Goal: Task Accomplishment & Management: Complete application form

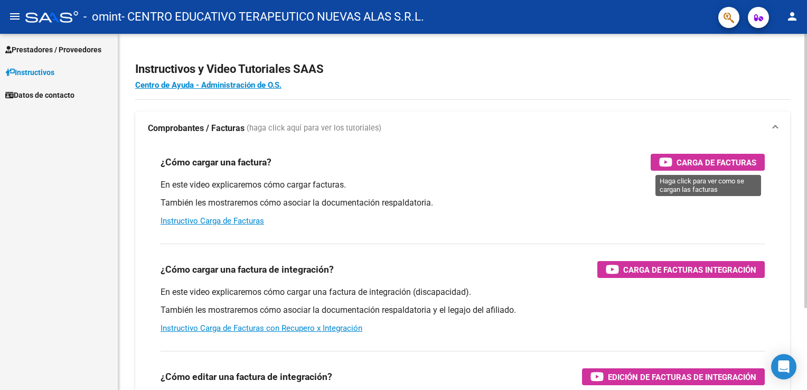
click at [712, 159] on span "Carga de Facturas" at bounding box center [716, 162] width 80 height 13
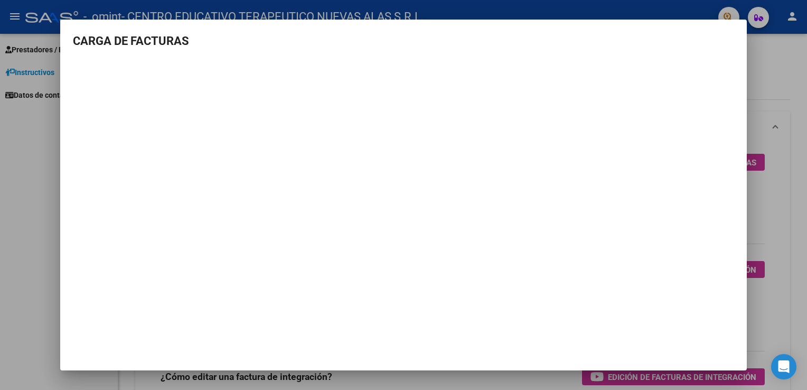
click at [42, 152] on div at bounding box center [403, 195] width 807 height 390
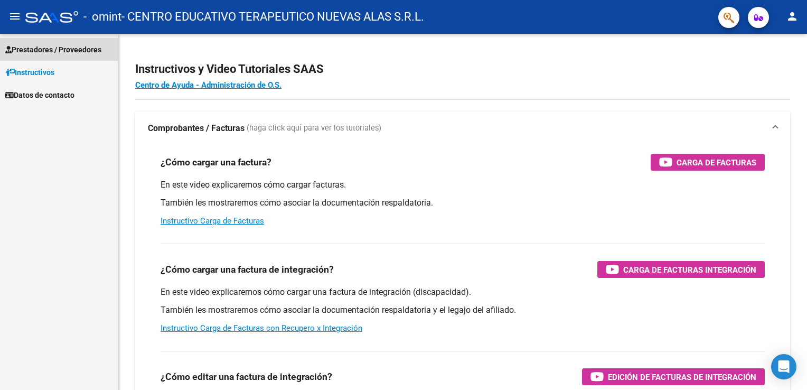
click at [43, 51] on span "Prestadores / Proveedores" at bounding box center [53, 50] width 96 height 12
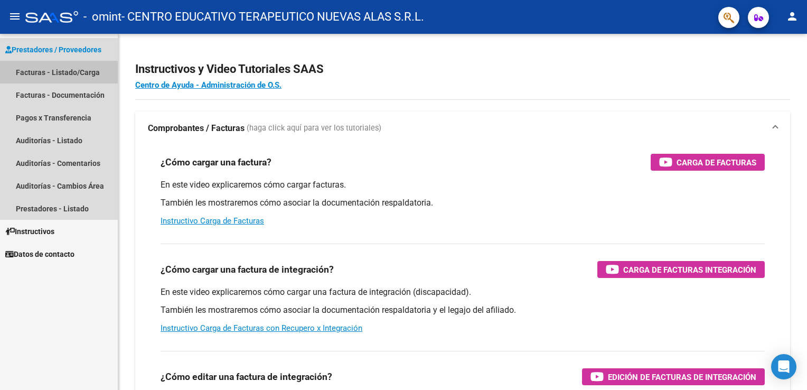
click at [44, 76] on link "Facturas - Listado/Carga" at bounding box center [59, 72] width 118 height 23
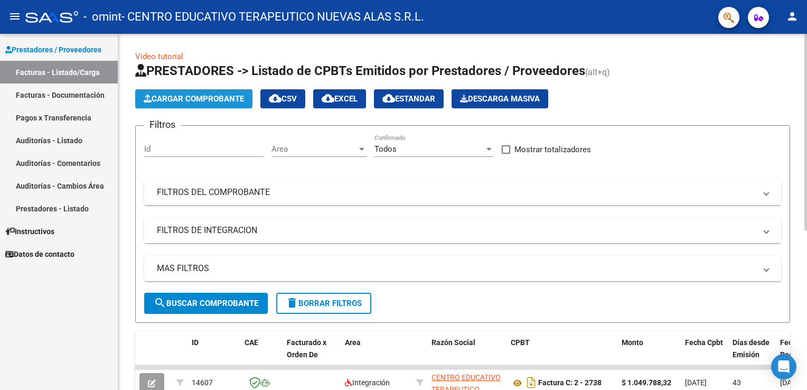
click at [182, 98] on span "Cargar Comprobante" at bounding box center [194, 99] width 100 height 10
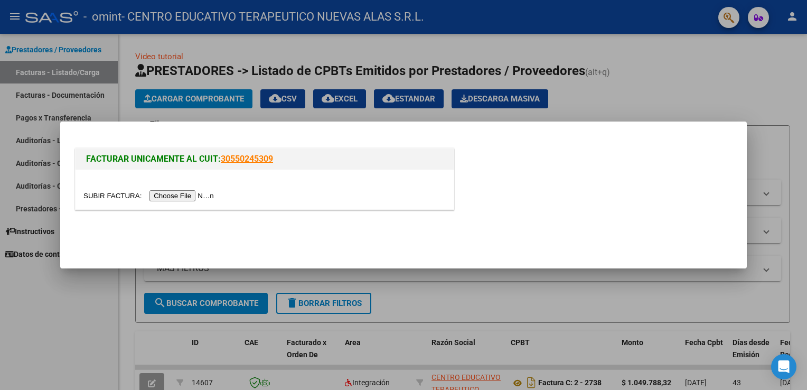
click at [186, 194] on input "file" at bounding box center [150, 195] width 134 height 11
click at [172, 195] on input "file" at bounding box center [150, 195] width 134 height 11
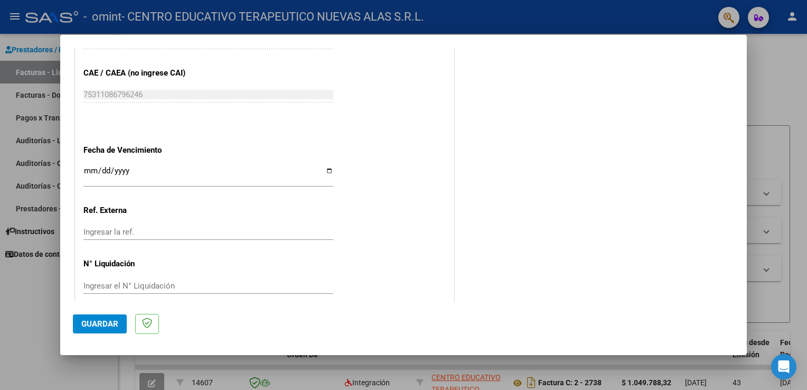
scroll to position [655, 0]
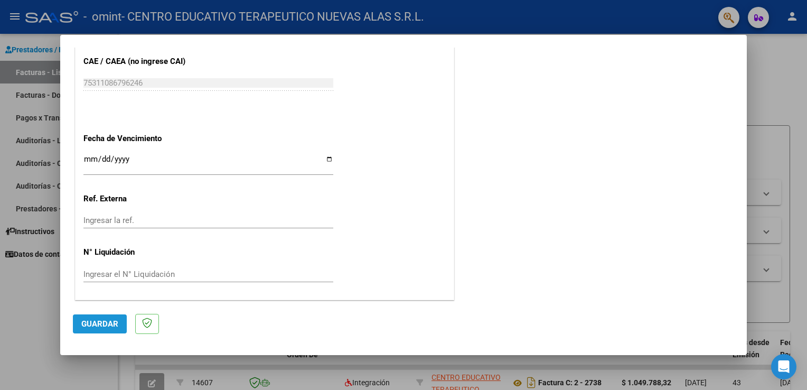
click at [102, 326] on span "Guardar" at bounding box center [99, 324] width 37 height 10
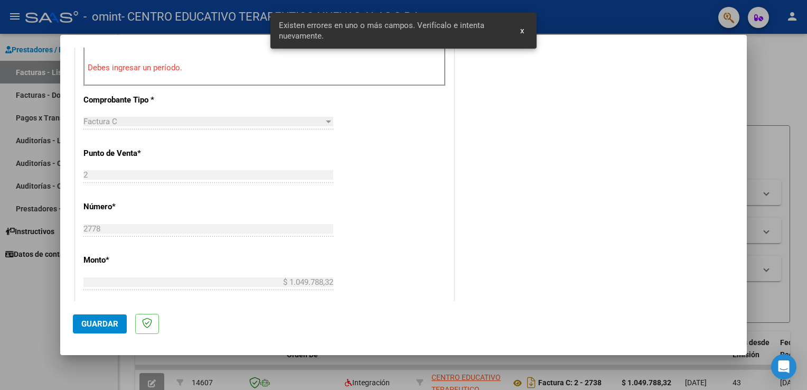
scroll to position [220, 0]
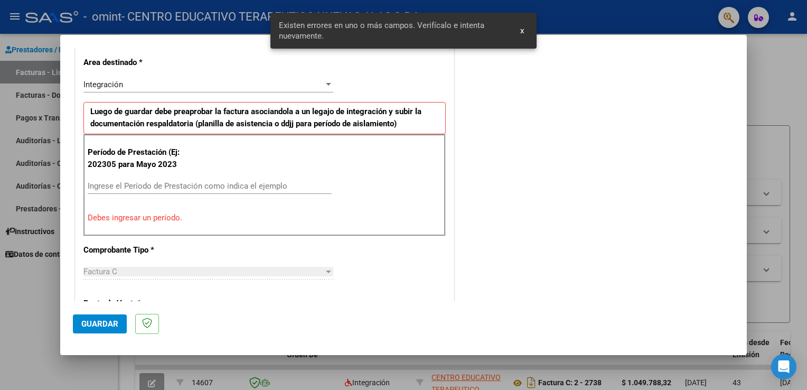
click at [536, 91] on div "COMENTARIOS Comentarios del Prestador / Gerenciador:" at bounding box center [595, 302] width 278 height 926
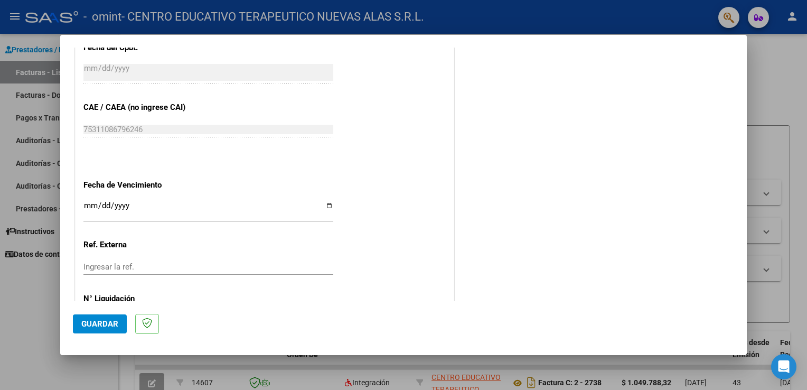
scroll to position [682, 0]
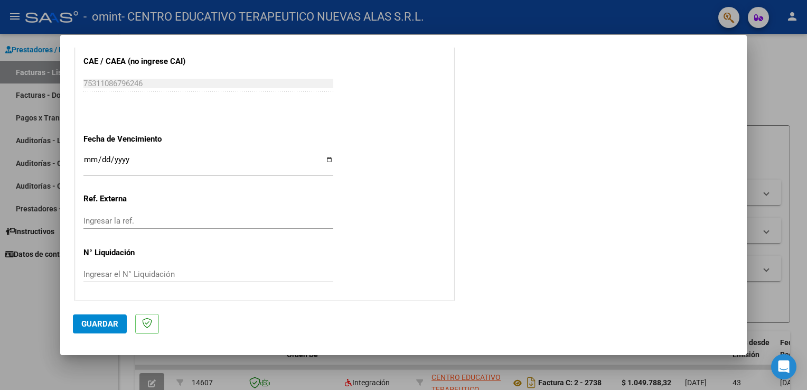
click at [324, 161] on input "Ingresar la fecha" at bounding box center [208, 163] width 250 height 17
type input "[DATE]"
click at [108, 320] on span "Guardar" at bounding box center [99, 324] width 37 height 10
click at [147, 276] on input "Ingresar el N° Liquidación" at bounding box center [208, 274] width 250 height 10
click at [13, 369] on div at bounding box center [403, 195] width 807 height 390
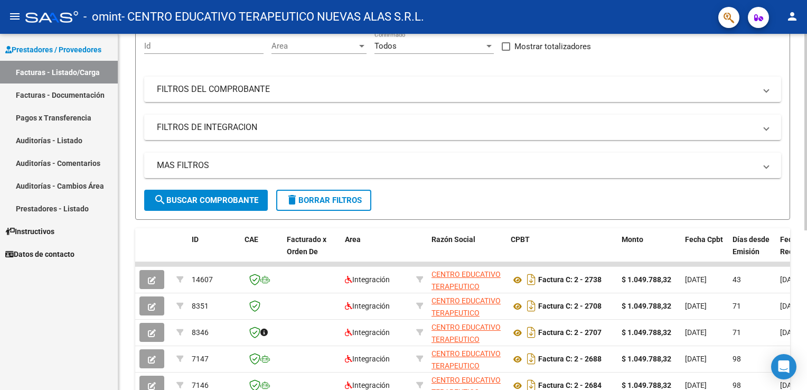
scroll to position [158, 0]
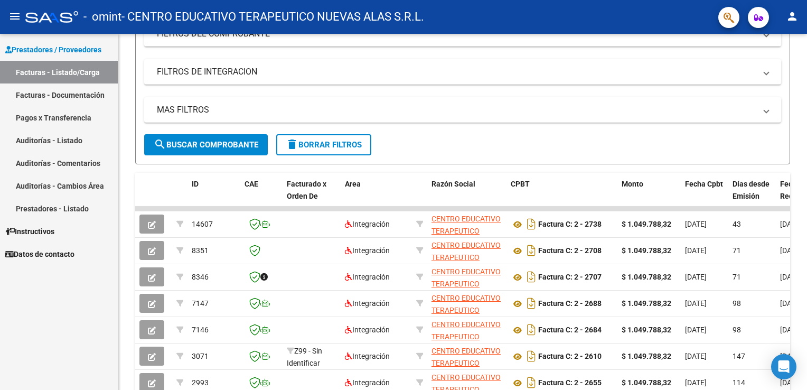
click at [61, 72] on link "Facturas - Listado/Carga" at bounding box center [59, 72] width 118 height 23
click at [71, 44] on span "Prestadores / Proveedores" at bounding box center [53, 50] width 96 height 12
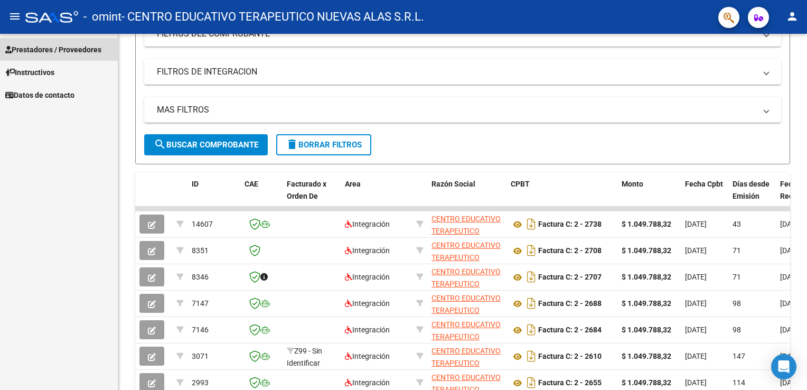
click at [68, 50] on span "Prestadores / Proveedores" at bounding box center [53, 50] width 96 height 12
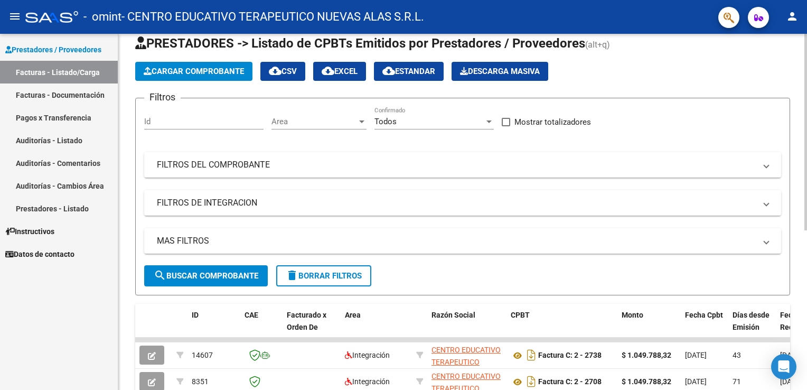
scroll to position [53, 0]
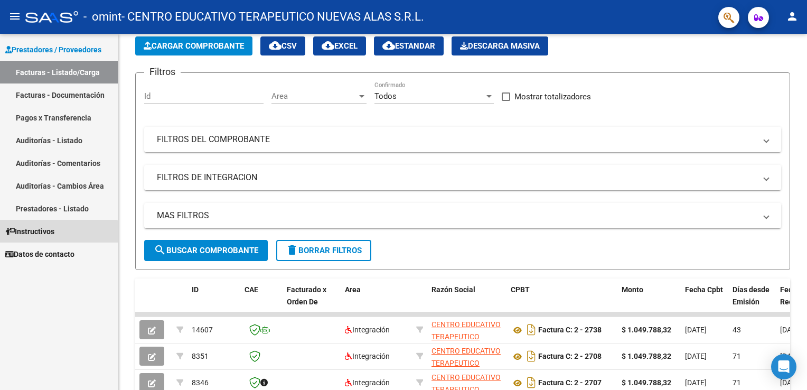
click at [36, 233] on span "Instructivos" at bounding box center [29, 231] width 49 height 12
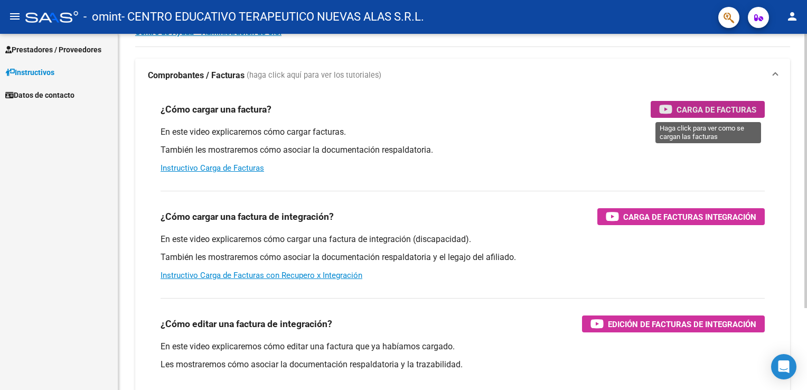
click at [718, 108] on span "Carga de Facturas" at bounding box center [716, 109] width 80 height 13
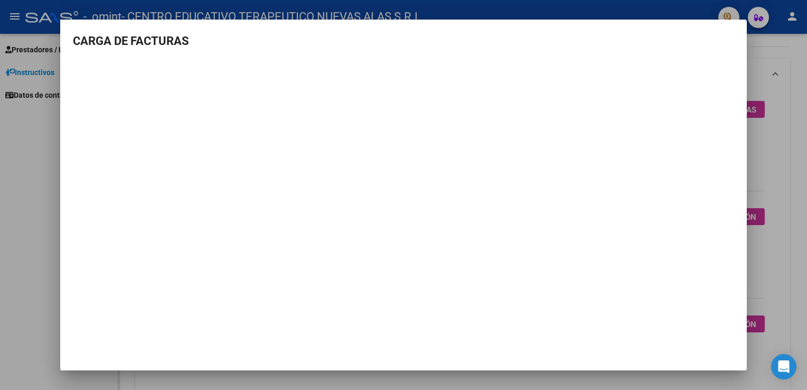
click at [506, 349] on mat-dialog-container "CARGA DE FACTURAS" at bounding box center [403, 195] width 686 height 351
click at [764, 58] on div at bounding box center [403, 195] width 807 height 390
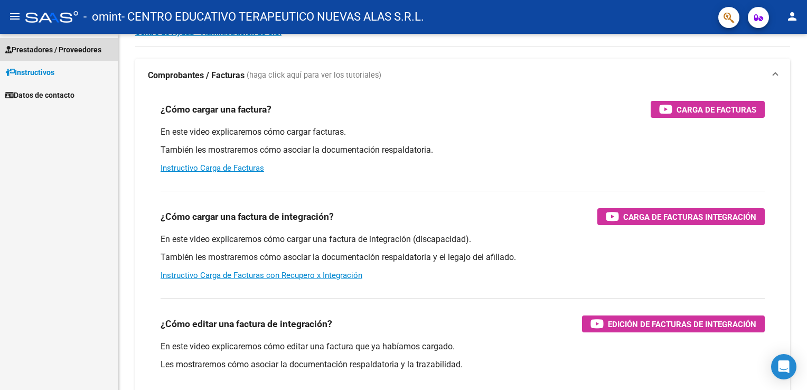
click at [56, 52] on span "Prestadores / Proveedores" at bounding box center [53, 50] width 96 height 12
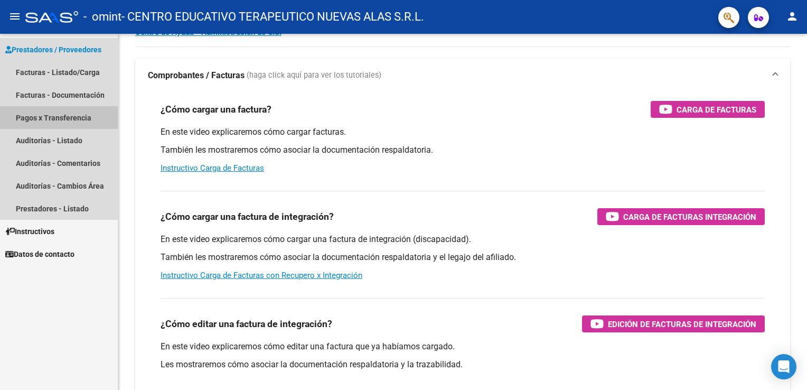
click at [38, 121] on link "Pagos x Transferencia" at bounding box center [59, 117] width 118 height 23
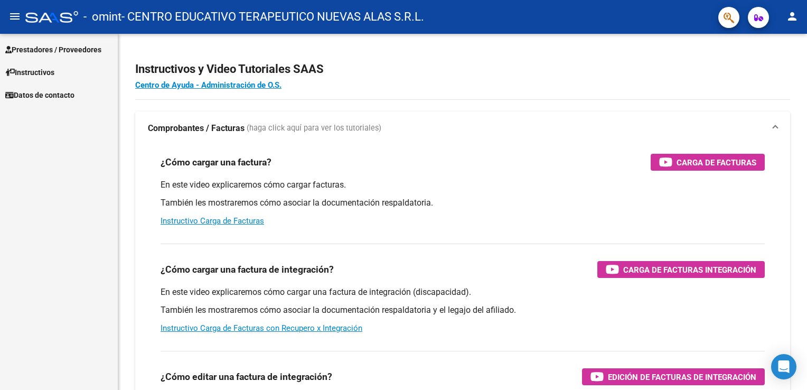
click at [40, 72] on span "Instructivos" at bounding box center [29, 73] width 49 height 12
click at [55, 47] on span "Prestadores / Proveedores" at bounding box center [53, 50] width 96 height 12
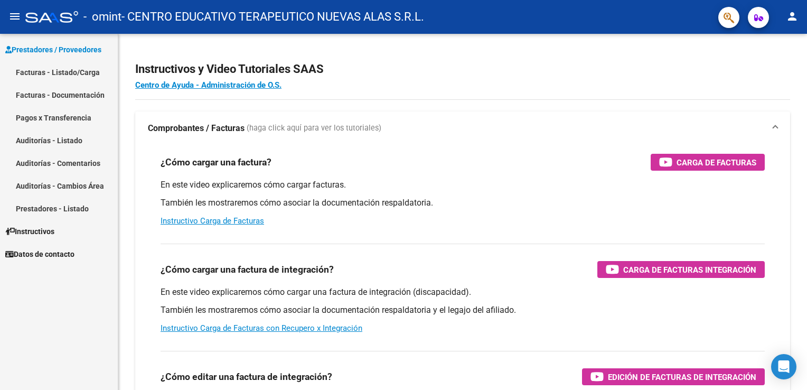
click at [37, 75] on link "Facturas - Listado/Carga" at bounding box center [59, 72] width 118 height 23
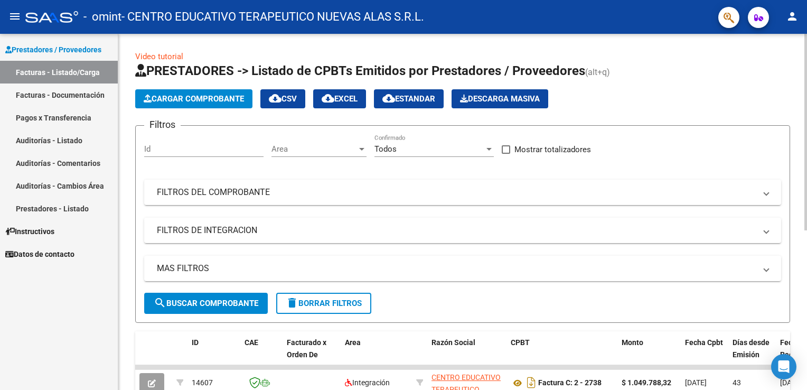
click at [174, 96] on span "Cargar Comprobante" at bounding box center [194, 99] width 100 height 10
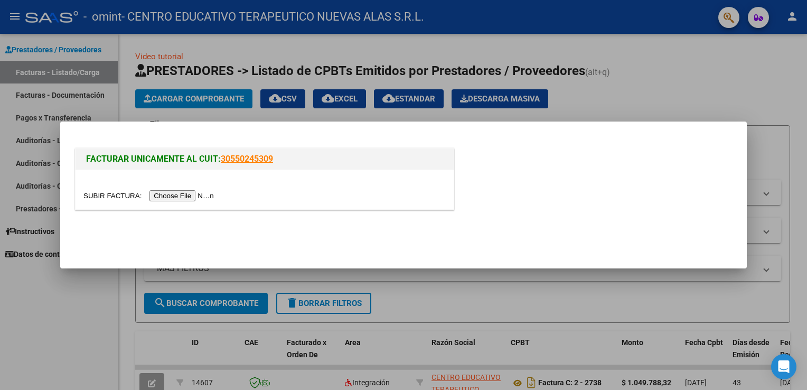
click at [178, 194] on input "file" at bounding box center [150, 195] width 134 height 11
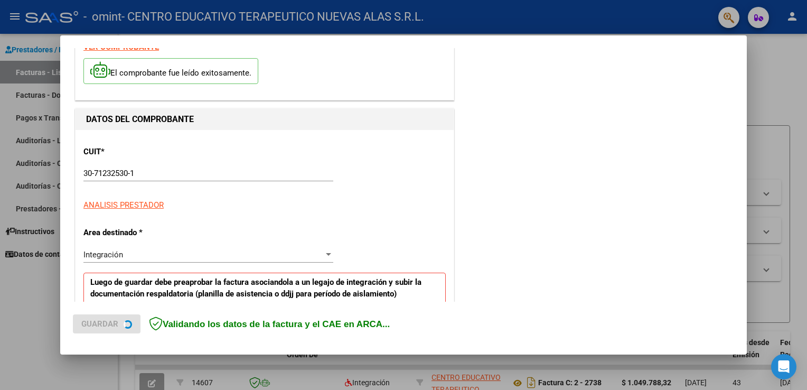
scroll to position [106, 0]
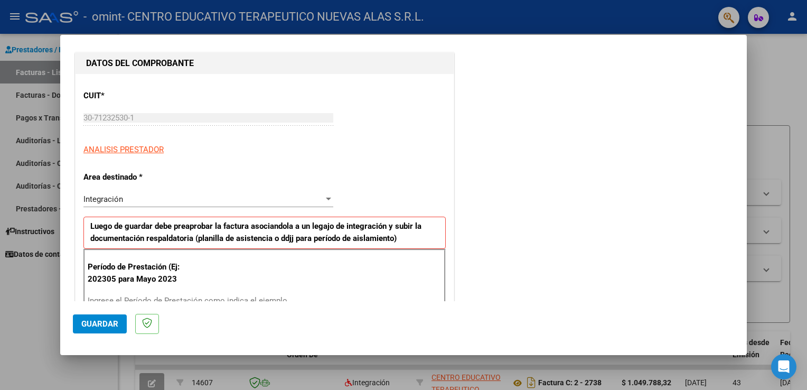
click at [326, 199] on div at bounding box center [328, 198] width 5 height 3
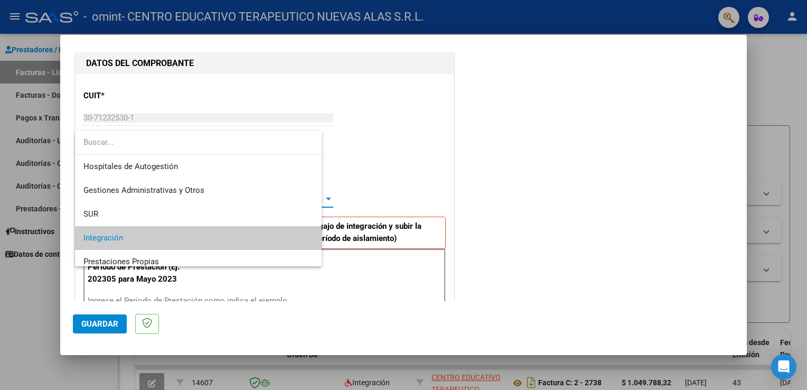
scroll to position [39, 0]
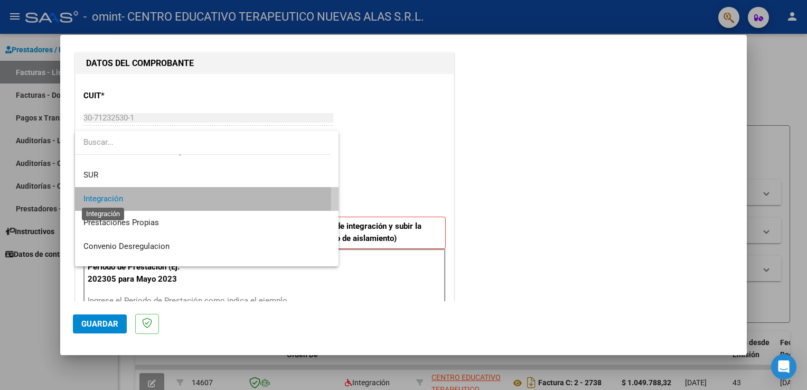
click at [103, 196] on span "Integración" at bounding box center [103, 199] width 40 height 10
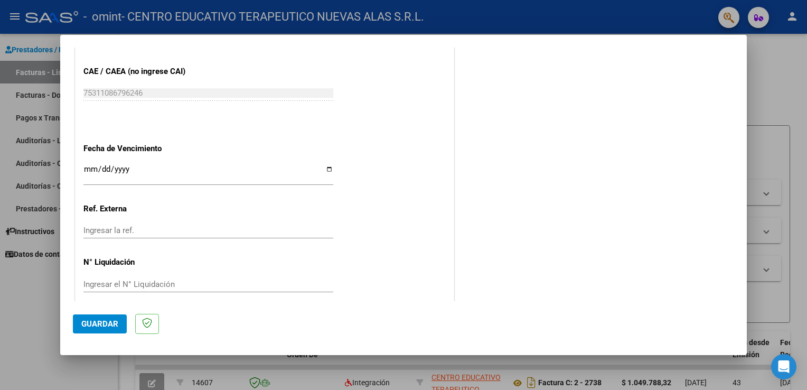
scroll to position [655, 0]
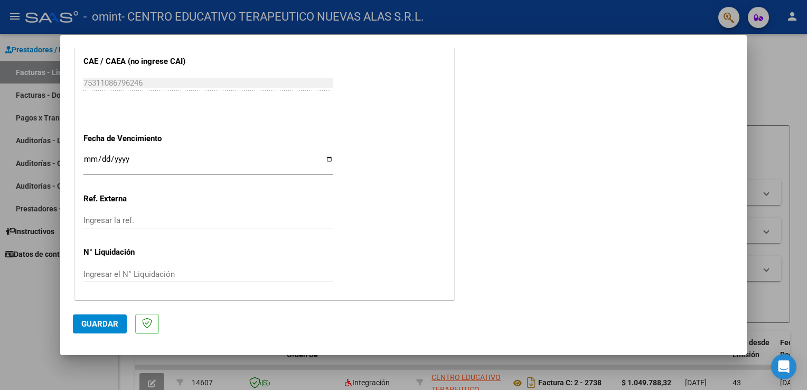
click at [135, 275] on input "Ingresar el N° Liquidación" at bounding box center [208, 274] width 250 height 10
click at [325, 161] on input "Ingresar la fecha" at bounding box center [208, 163] width 250 height 17
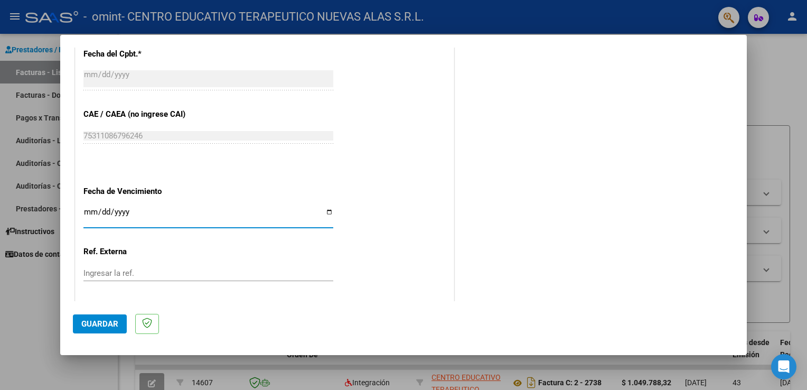
click at [329, 211] on input "[DATE]" at bounding box center [208, 216] width 250 height 17
type input "[DATE]"
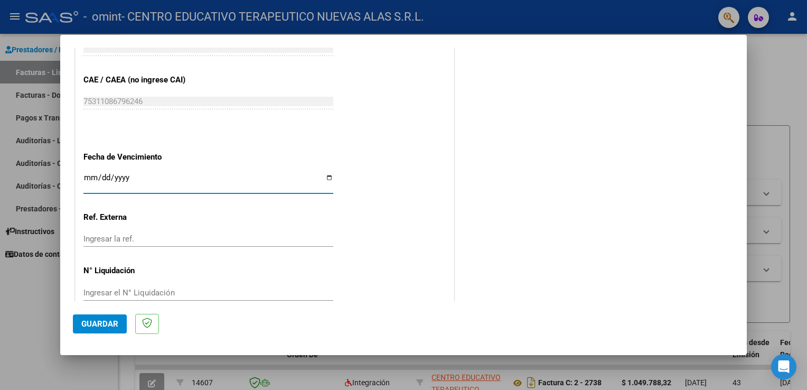
scroll to position [655, 0]
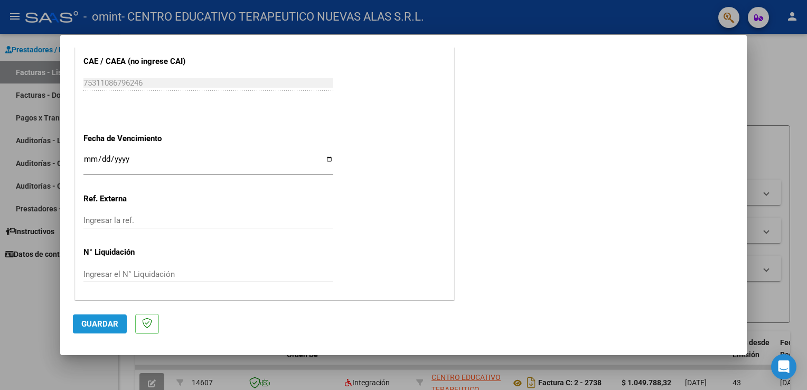
click at [103, 328] on span "Guardar" at bounding box center [99, 324] width 37 height 10
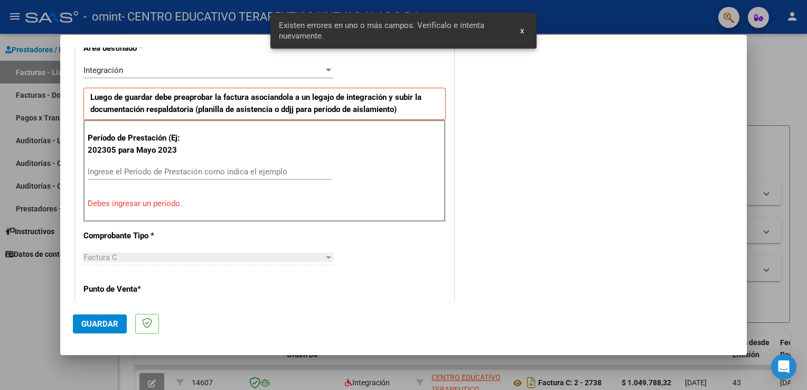
scroll to position [220, 0]
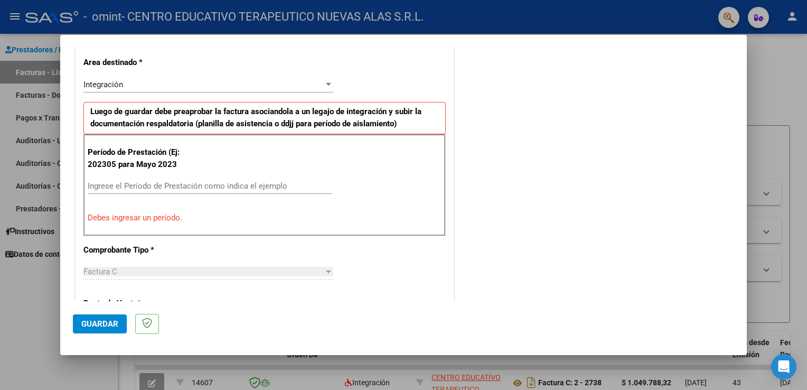
click at [121, 185] on input "Ingrese el Período de Prestación como indica el ejemplo" at bounding box center [210, 186] width 244 height 10
click at [117, 187] on input "Ingrese el Período de Prestación como indica el ejemplo" at bounding box center [210, 186] width 244 height 10
click at [289, 181] on input "Ingrese el Período de Prestación como indica el ejemplo" at bounding box center [210, 186] width 244 height 10
drag, startPoint x: 289, startPoint y: 181, endPoint x: 262, endPoint y: 181, distance: 26.9
click at [262, 181] on input "Ingrese el Período de Prestación como indica el ejemplo" at bounding box center [210, 186] width 244 height 10
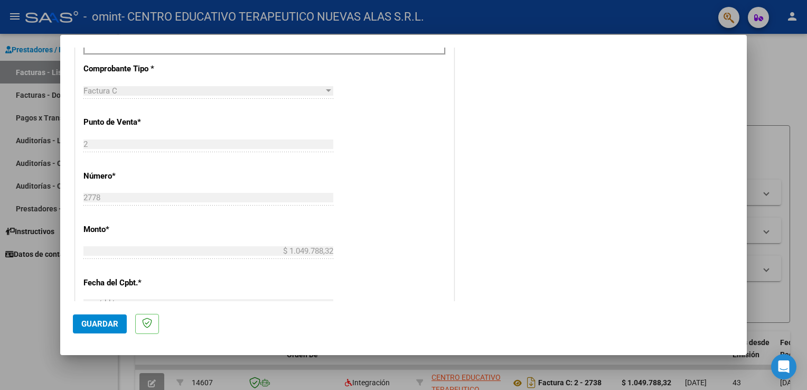
scroll to position [379, 0]
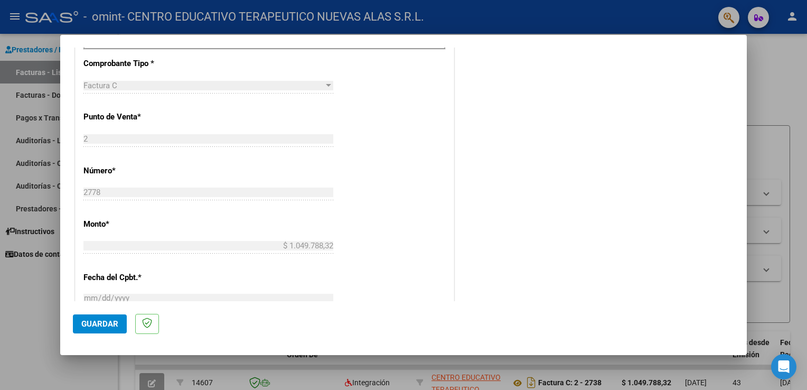
type input "202507"
click at [98, 323] on span "Guardar" at bounding box center [99, 324] width 37 height 10
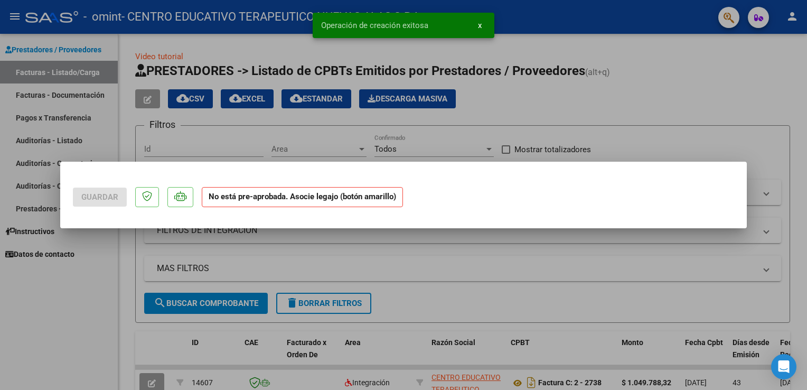
scroll to position [0, 0]
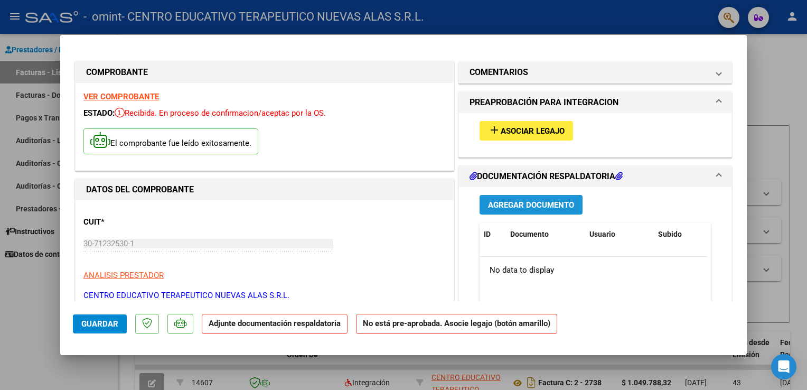
click at [516, 204] on span "Agregar Documento" at bounding box center [531, 205] width 86 height 10
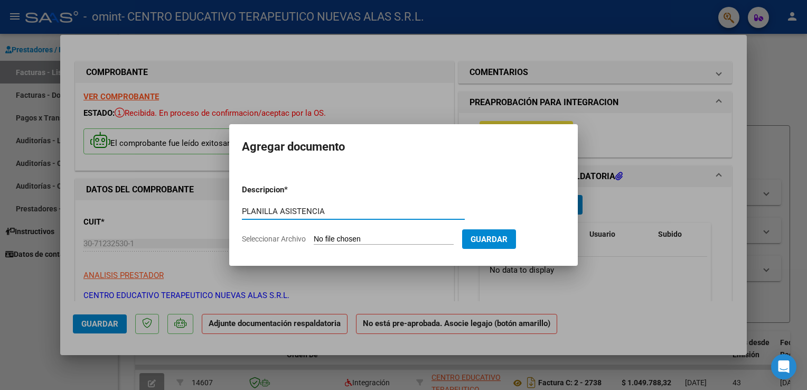
type input "PLANILLA ASISTENCIA"
click at [294, 239] on span "Seleccionar Archivo" at bounding box center [274, 238] width 64 height 8
click at [314, 239] on input "Seleccionar Archivo" at bounding box center [384, 239] width 140 height 10
type input "C:\fakepath\asistnico.pdf"
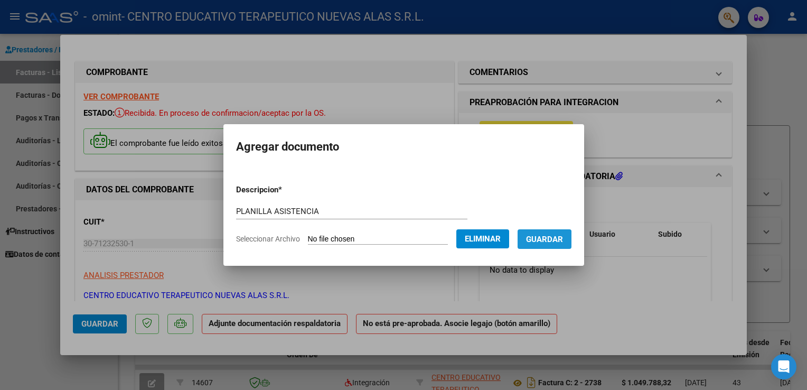
click at [558, 241] on span "Guardar" at bounding box center [544, 239] width 37 height 10
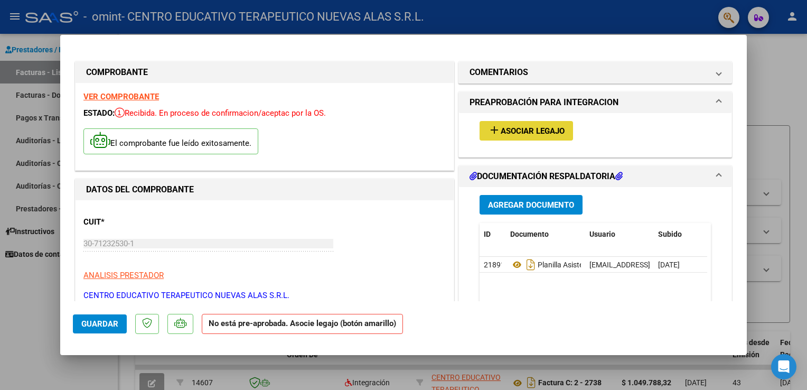
click at [514, 134] on span "Asociar Legajo" at bounding box center [533, 131] width 64 height 10
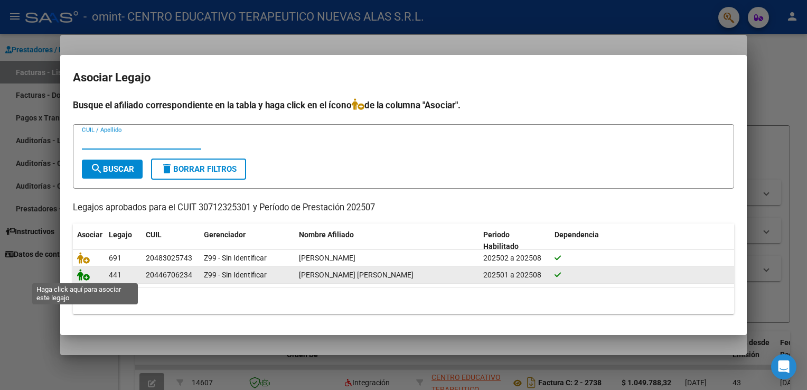
click at [78, 274] on icon at bounding box center [83, 275] width 13 height 12
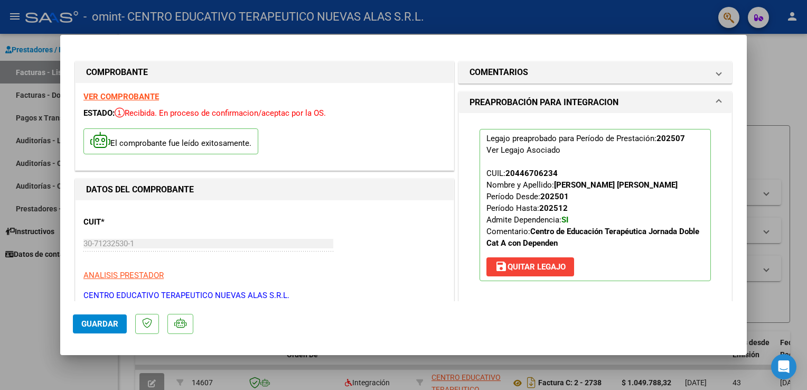
click at [93, 325] on span "Guardar" at bounding box center [99, 324] width 37 height 10
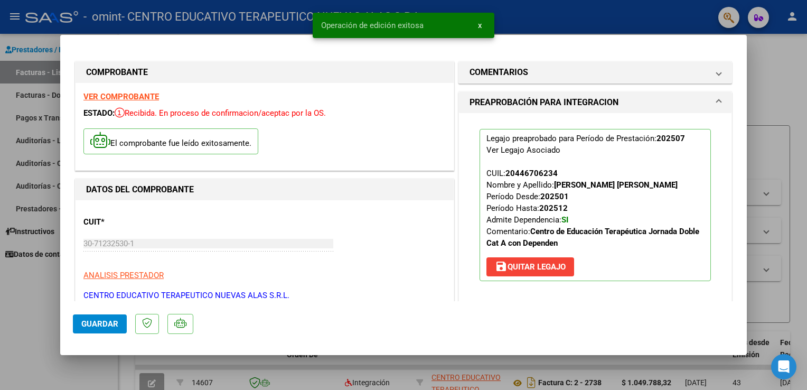
click at [765, 60] on div at bounding box center [403, 195] width 807 height 390
type input "$ 0,00"
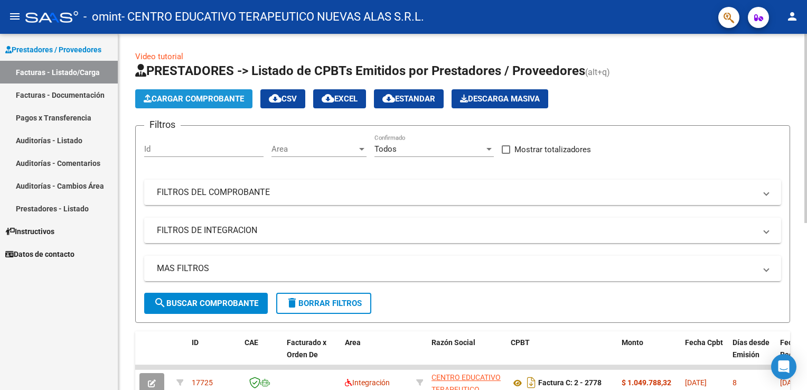
click at [171, 97] on span "Cargar Comprobante" at bounding box center [194, 99] width 100 height 10
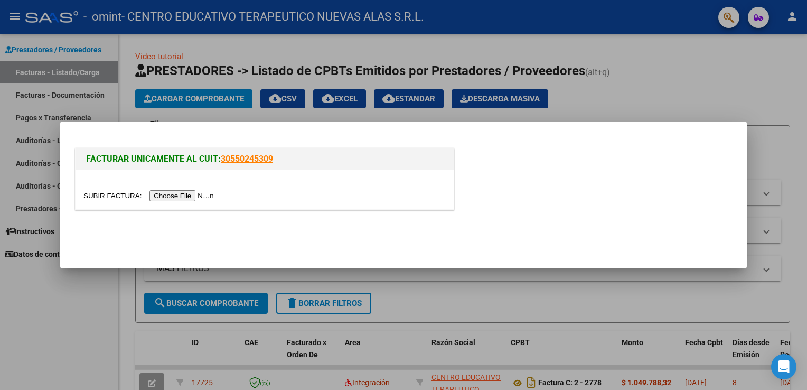
click at [182, 194] on input "file" at bounding box center [150, 195] width 134 height 11
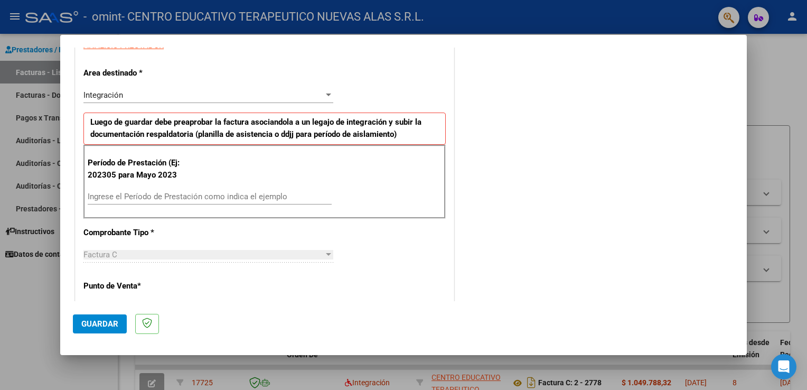
scroll to position [211, 0]
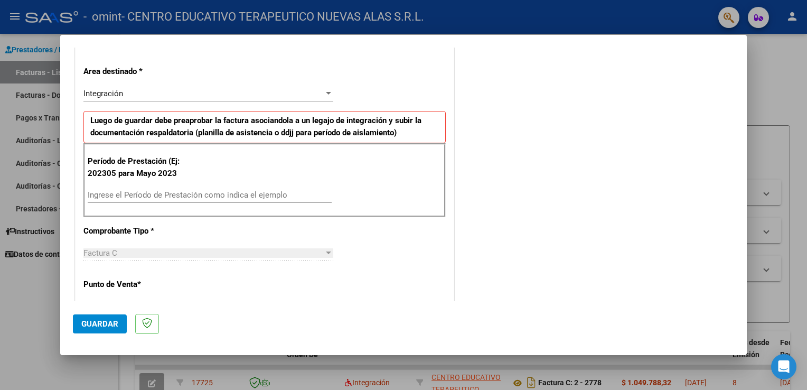
click at [119, 195] on input "Ingrese el Período de Prestación como indica el ejemplo" at bounding box center [210, 195] width 244 height 10
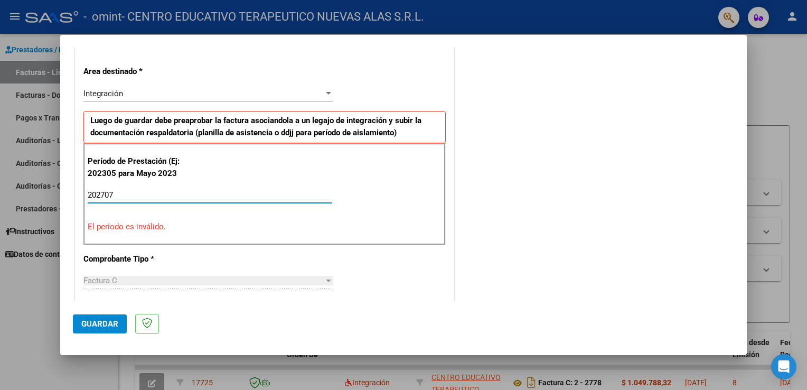
click at [106, 193] on input "202707" at bounding box center [210, 195] width 244 height 10
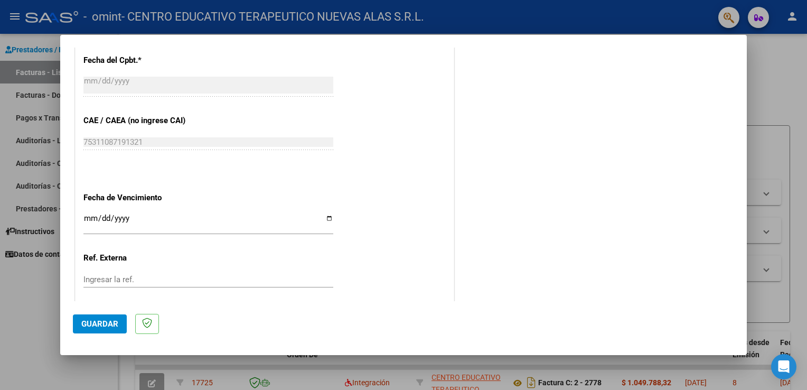
scroll to position [655, 0]
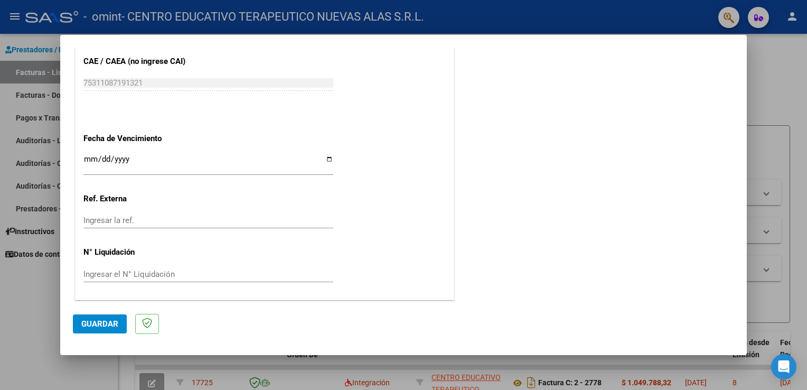
type input "202507"
click at [328, 159] on input "Ingresar la fecha" at bounding box center [208, 163] width 250 height 17
type input "[DATE]"
click at [102, 320] on span "Guardar" at bounding box center [99, 324] width 37 height 10
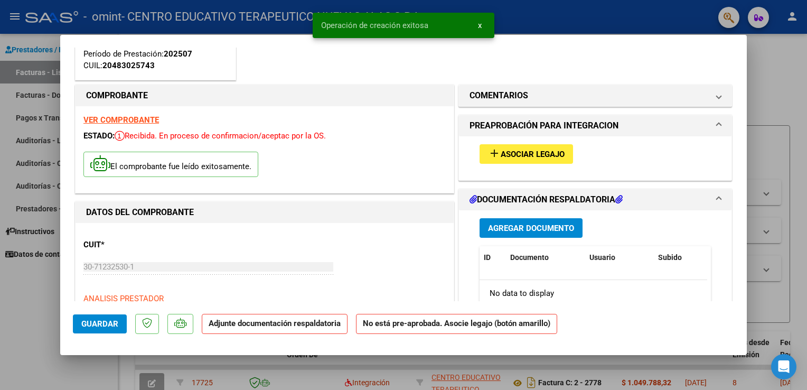
scroll to position [106, 0]
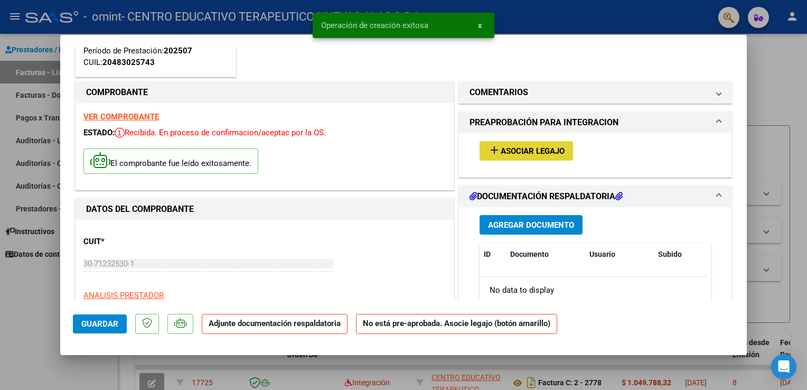
click at [517, 146] on span "Asociar Legajo" at bounding box center [533, 151] width 64 height 10
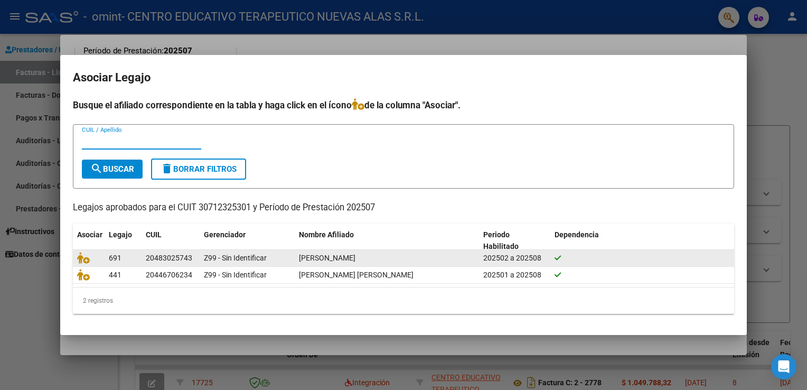
click at [162, 259] on div "20483025743" at bounding box center [169, 258] width 46 height 12
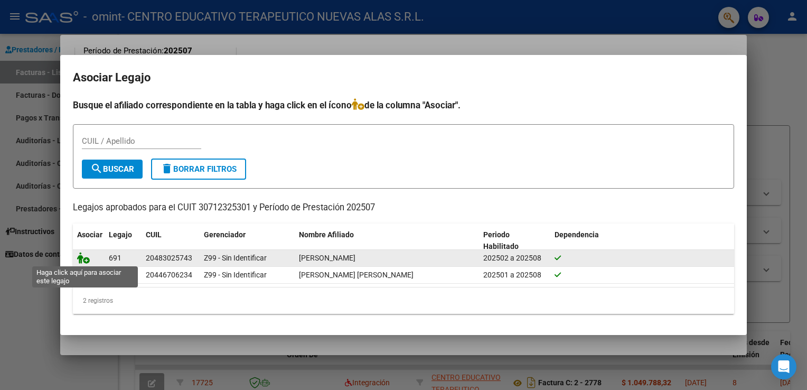
click at [82, 258] on icon at bounding box center [83, 258] width 13 height 12
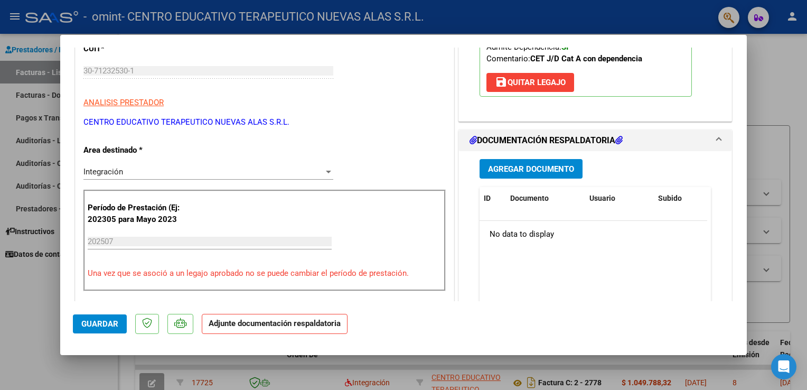
scroll to position [317, 0]
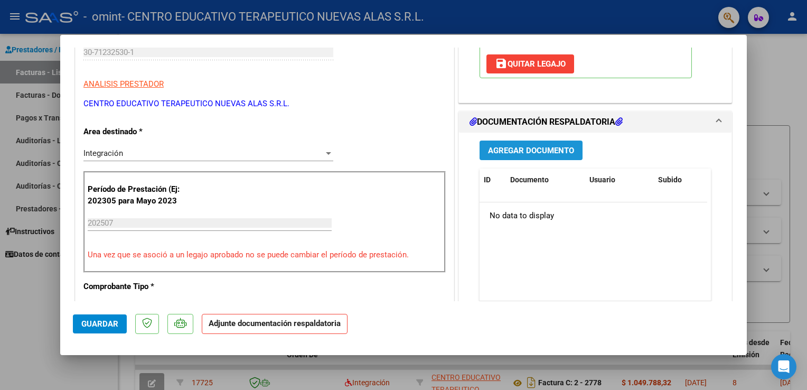
click at [526, 150] on span "Agregar Documento" at bounding box center [531, 151] width 86 height 10
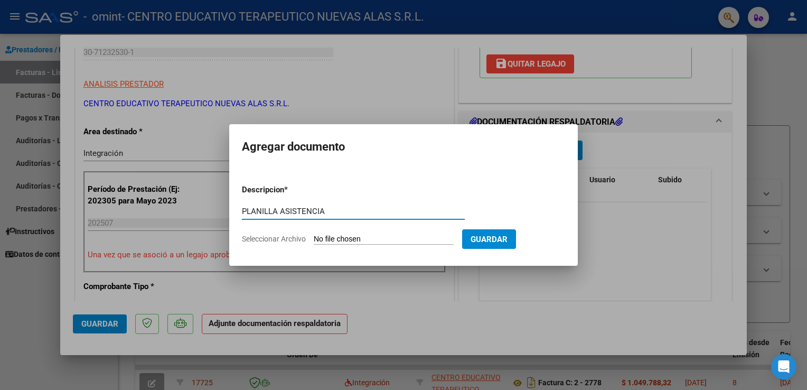
type input "PLANILLA ASISTENCIA"
click at [262, 240] on span "Seleccionar Archivo" at bounding box center [274, 238] width 64 height 8
click at [314, 240] on input "Seleccionar Archivo" at bounding box center [384, 239] width 140 height 10
type input "C:\fakepath\asistMateohardo072025.pdf"
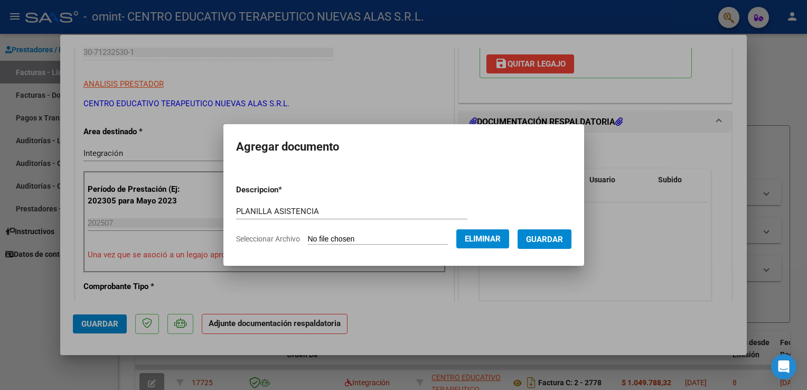
click at [563, 240] on span "Guardar" at bounding box center [544, 239] width 37 height 10
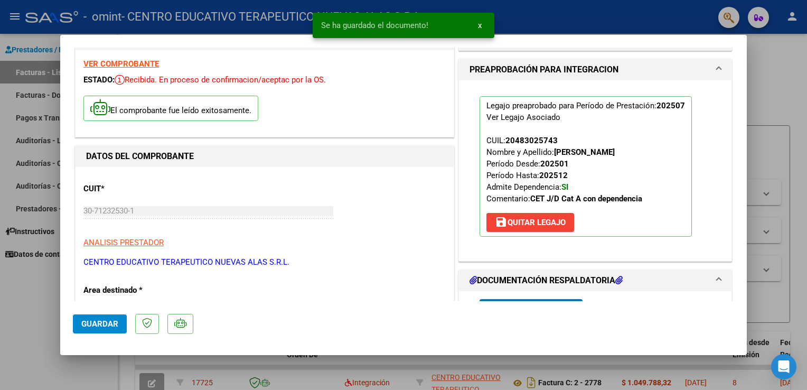
scroll to position [0, 0]
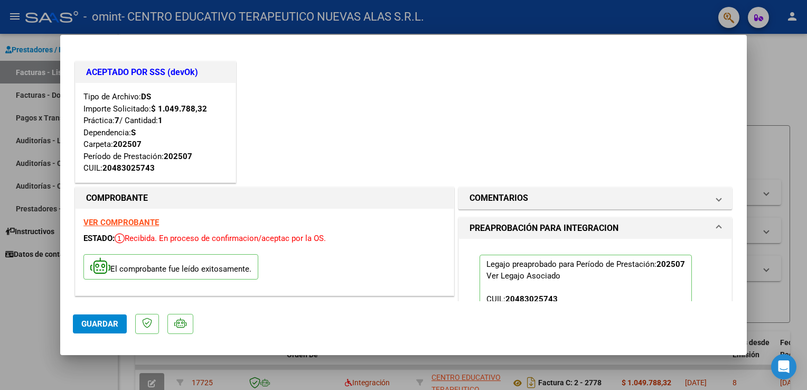
click at [793, 59] on div at bounding box center [403, 195] width 807 height 390
type input "$ 0,00"
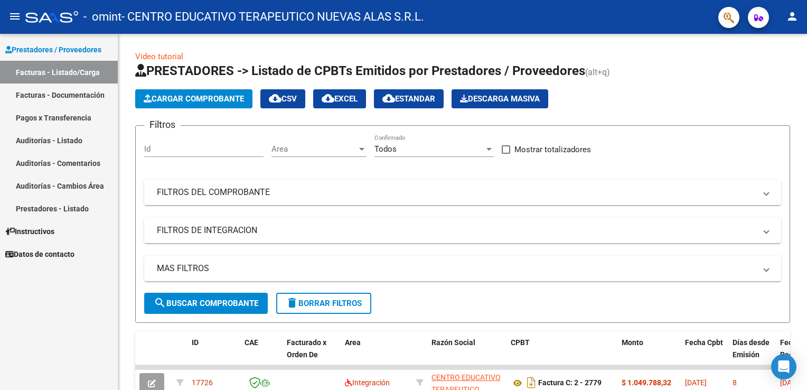
click at [40, 98] on link "Facturas - Documentación" at bounding box center [59, 94] width 118 height 23
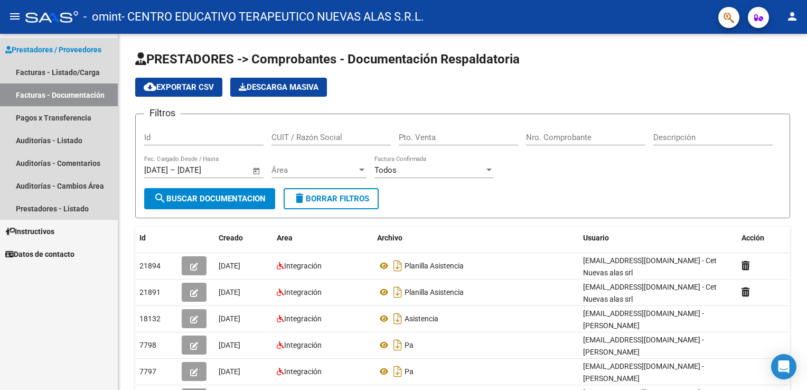
click at [68, 96] on link "Facturas - Documentación" at bounding box center [59, 94] width 118 height 23
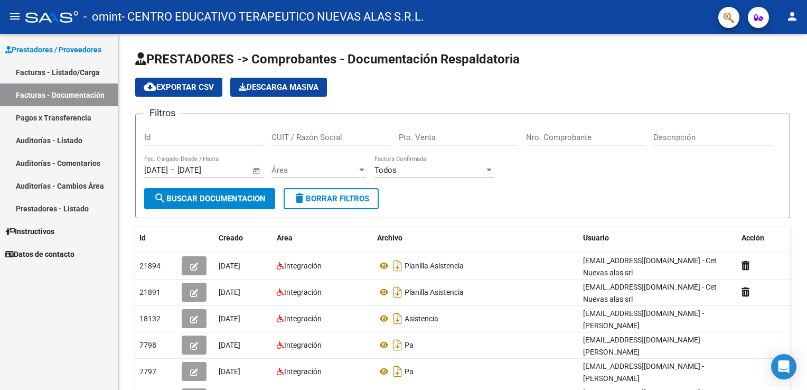
click at [28, 94] on link "Facturas - Documentación" at bounding box center [59, 94] width 118 height 23
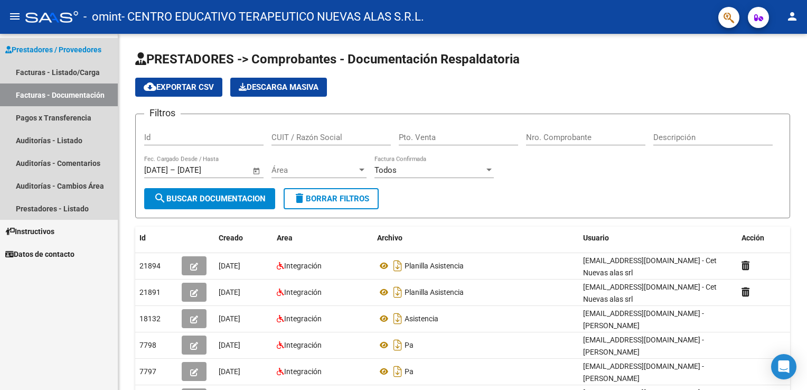
click at [48, 94] on link "Facturas - Documentación" at bounding box center [59, 94] width 118 height 23
click at [49, 72] on link "Facturas - Listado/Carga" at bounding box center [59, 72] width 118 height 23
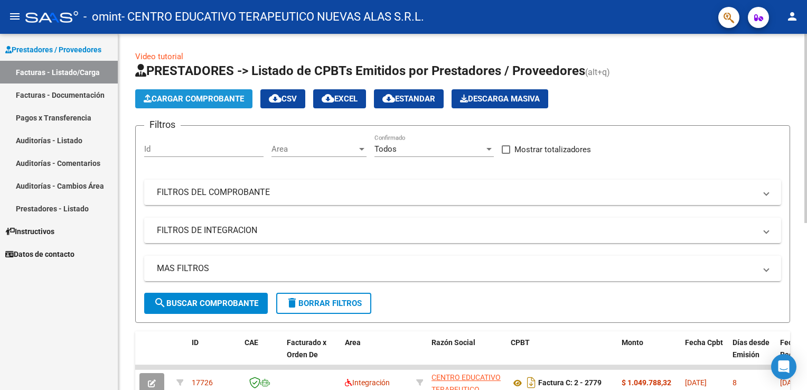
click at [174, 99] on span "Cargar Comprobante" at bounding box center [194, 99] width 100 height 10
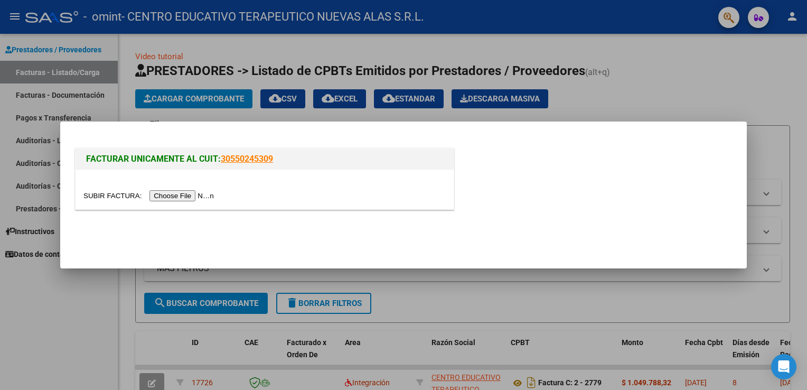
click at [175, 197] on input "file" at bounding box center [150, 195] width 134 height 11
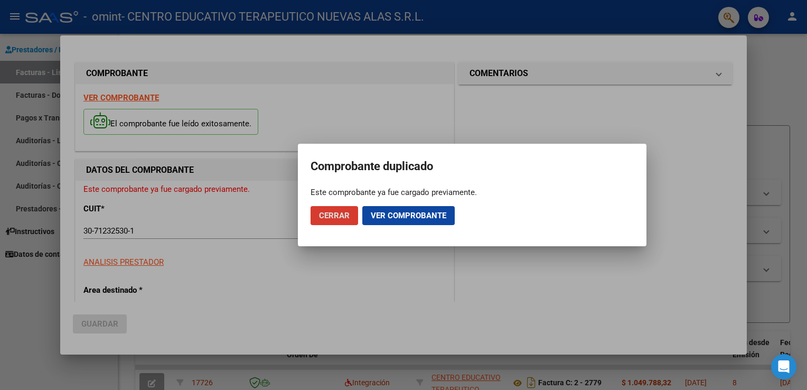
click at [325, 218] on span "Cerrar" at bounding box center [334, 216] width 31 height 10
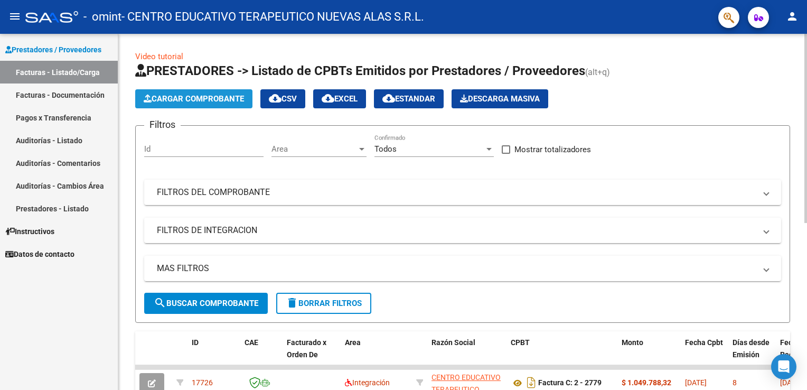
click at [175, 97] on span "Cargar Comprobante" at bounding box center [194, 99] width 100 height 10
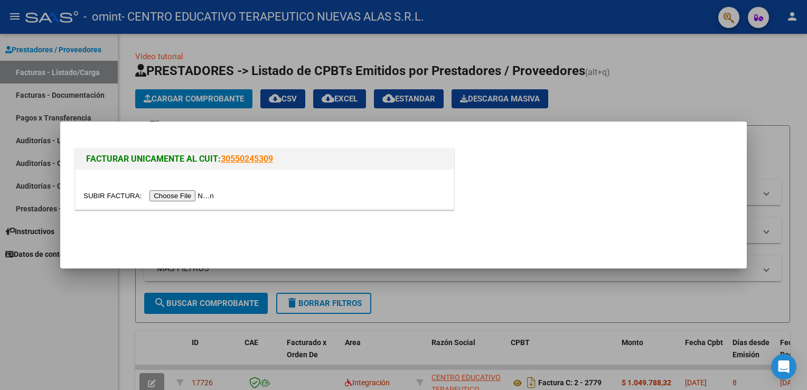
click at [184, 199] on input "file" at bounding box center [150, 195] width 134 height 11
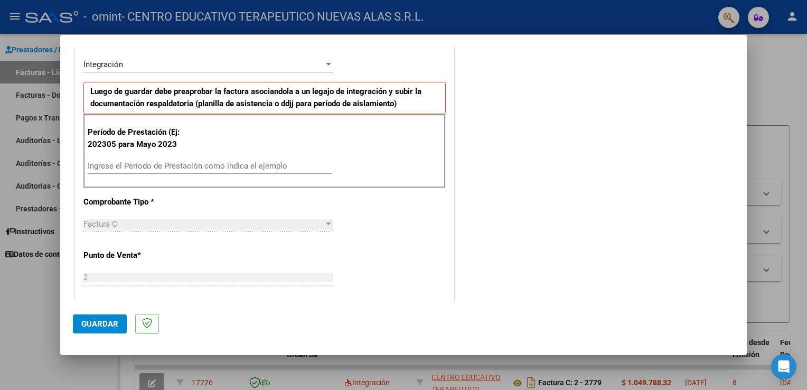
scroll to position [264, 0]
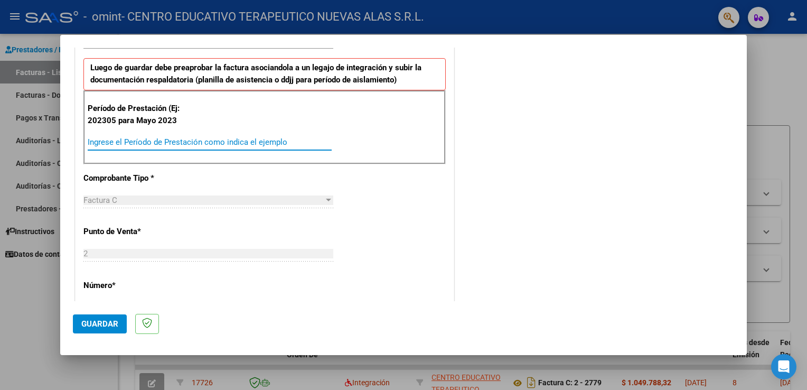
click at [98, 144] on input "Ingrese el Período de Prestación como indica el ejemplo" at bounding box center [210, 142] width 244 height 10
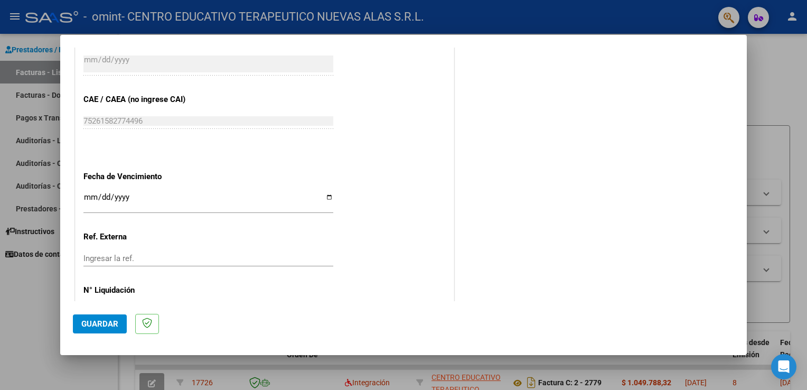
scroll to position [634, 0]
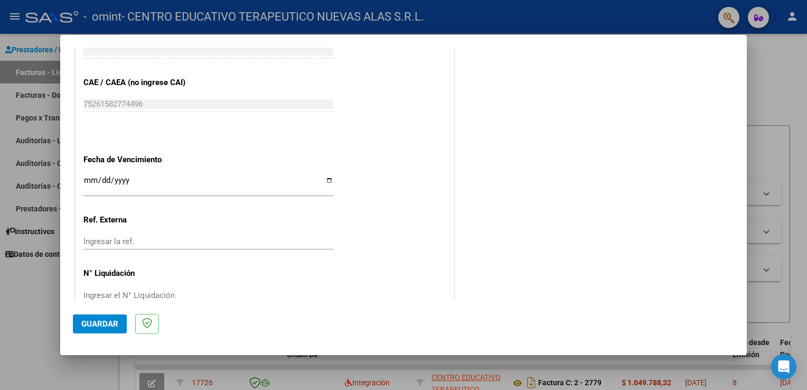
type input "202506"
click at [89, 180] on input "Ingresar la fecha" at bounding box center [208, 184] width 250 height 17
type input "[DATE]"
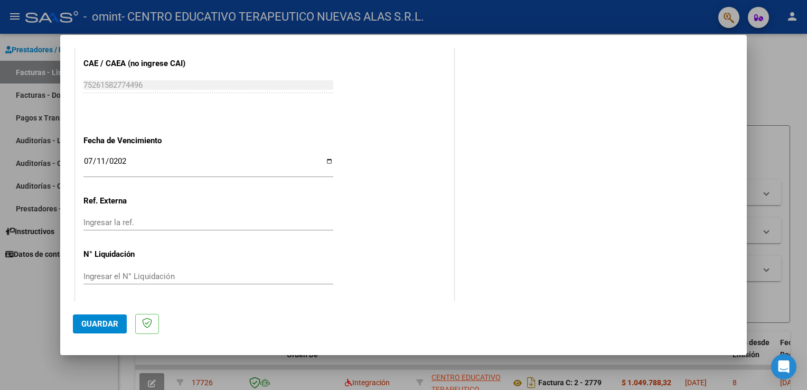
scroll to position [655, 0]
click at [98, 325] on span "Guardar" at bounding box center [99, 324] width 37 height 10
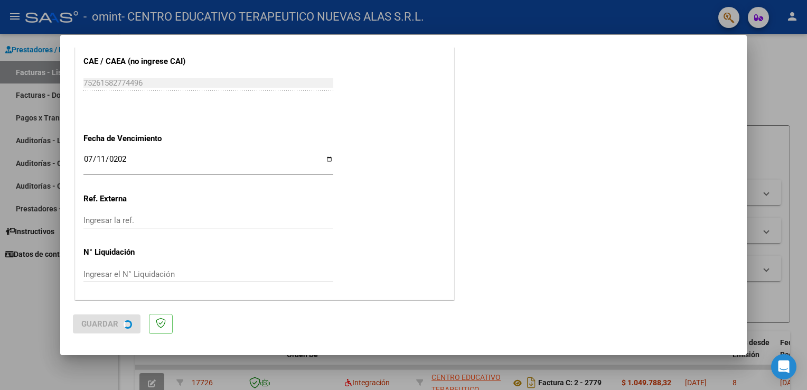
scroll to position [0, 0]
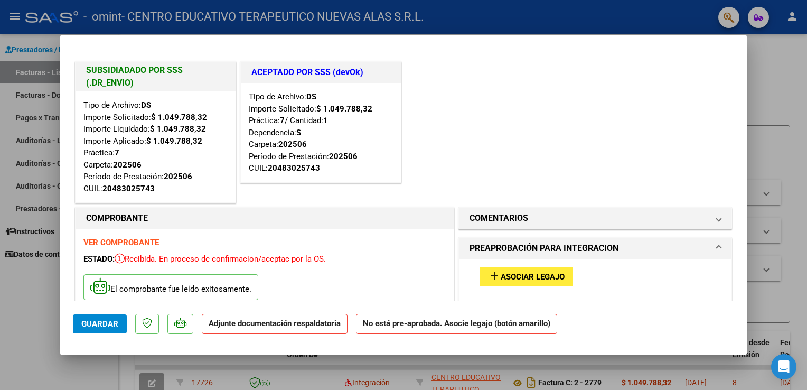
click at [519, 280] on span "Asociar Legajo" at bounding box center [533, 277] width 64 height 10
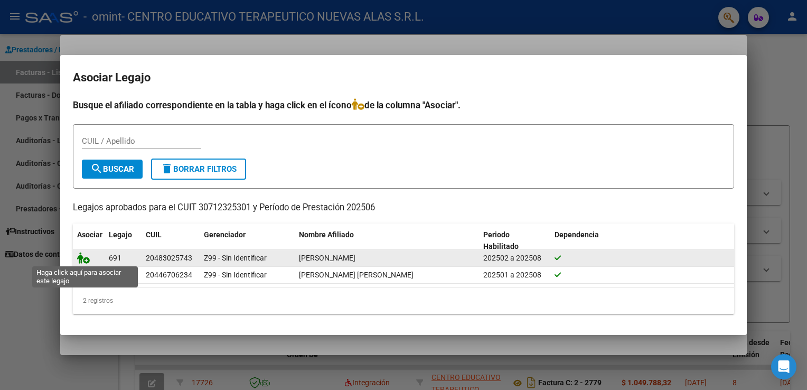
click at [77, 258] on icon at bounding box center [83, 258] width 13 height 12
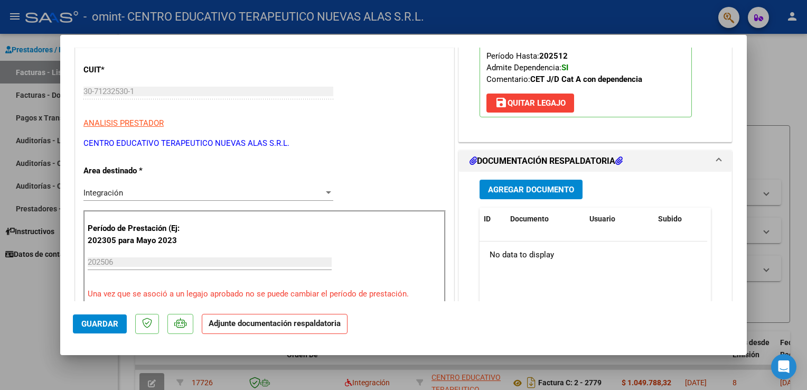
scroll to position [317, 0]
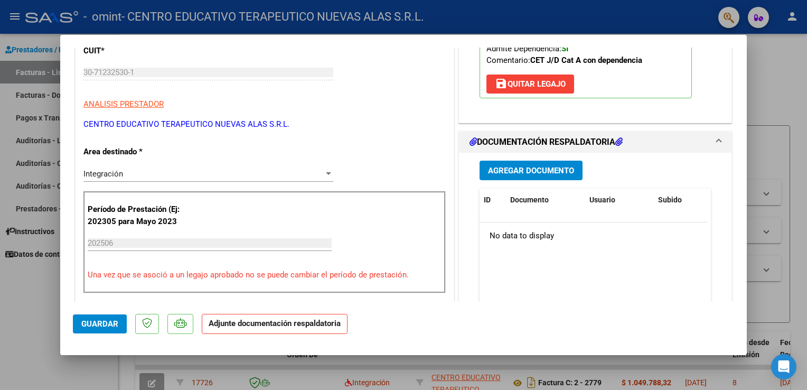
click at [115, 242] on input "202506" at bounding box center [210, 243] width 244 height 10
click at [501, 167] on span "Agregar Documento" at bounding box center [531, 171] width 86 height 10
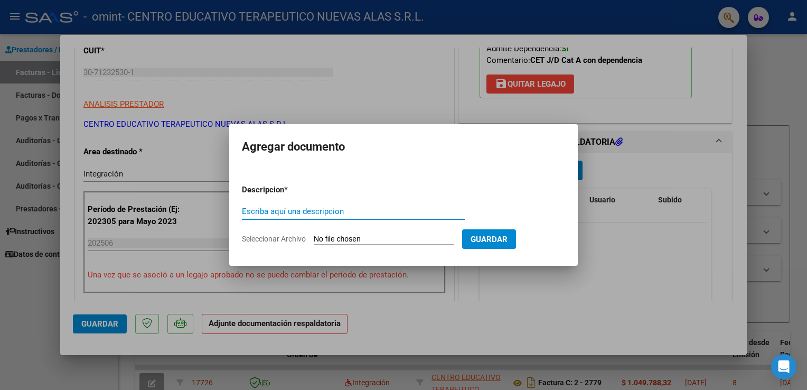
click at [258, 213] on input "Escriba aquí una descripcion" at bounding box center [353, 211] width 223 height 10
type input "asistencia"
click at [270, 242] on span "Seleccionar Archivo" at bounding box center [274, 238] width 64 height 8
click at [314, 242] on input "Seleccionar Archivo" at bounding box center [384, 239] width 140 height 10
type input "C:\fakepath\asistMateo062025.pdf"
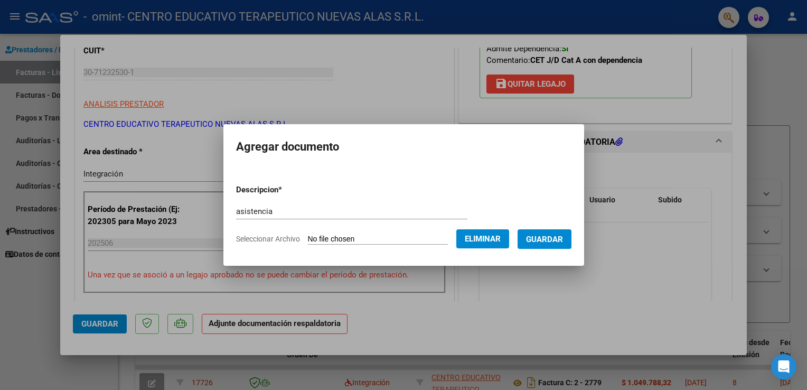
click at [552, 237] on span "Guardar" at bounding box center [544, 239] width 37 height 10
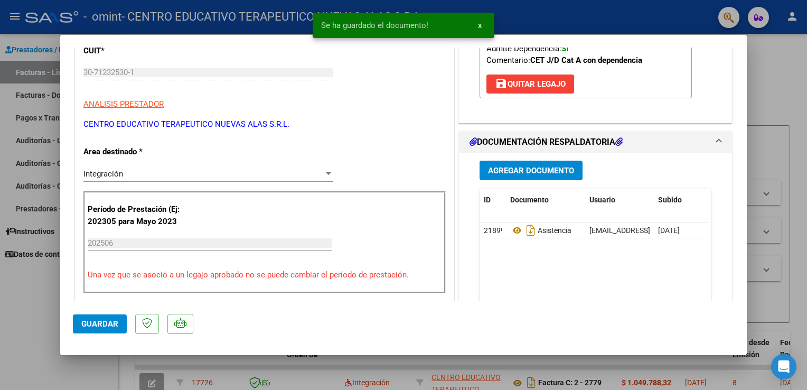
click at [758, 52] on div at bounding box center [403, 195] width 807 height 390
type input "$ 0,00"
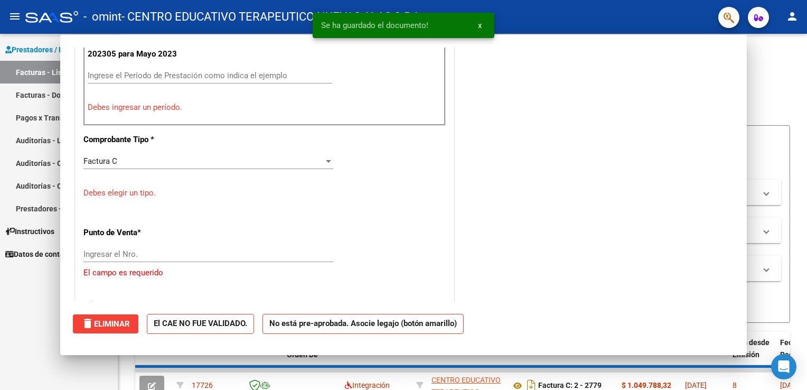
scroll to position [139, 0]
